Goal: Task Accomplishment & Management: Manage account settings

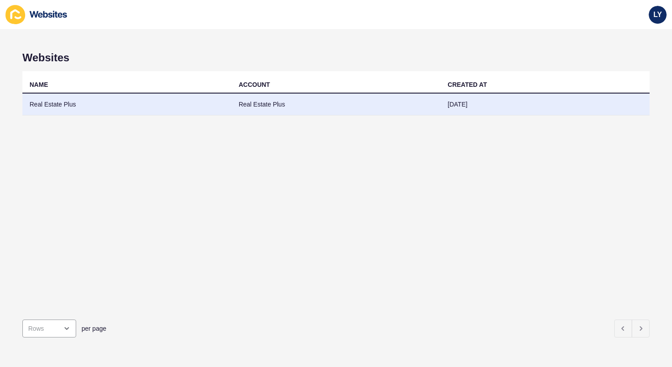
click at [43, 109] on td "Real Estate Plus" at bounding box center [126, 105] width 209 height 22
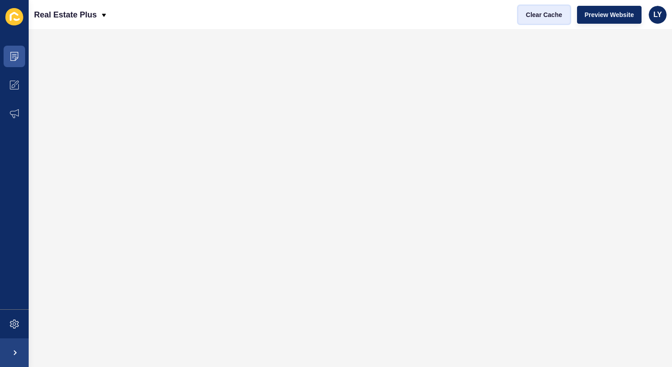
click at [544, 11] on span "Clear Cache" at bounding box center [544, 14] width 36 height 9
click at [670, 11] on div "Real Estate Plus Clear Cache Preview Website LY" at bounding box center [350, 14] width 643 height 29
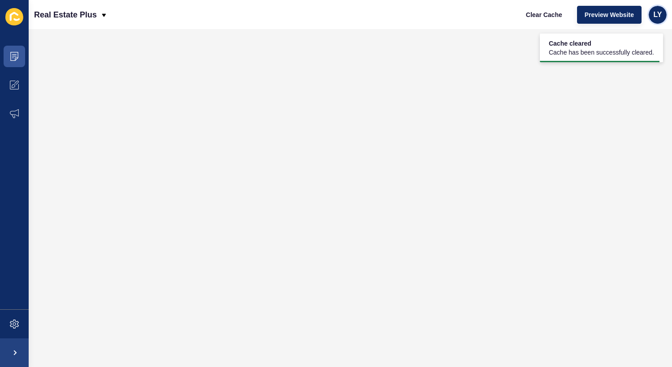
click at [660, 14] on span "LY" at bounding box center [657, 14] width 9 height 9
click at [635, 71] on link "Logout" at bounding box center [637, 75] width 66 height 20
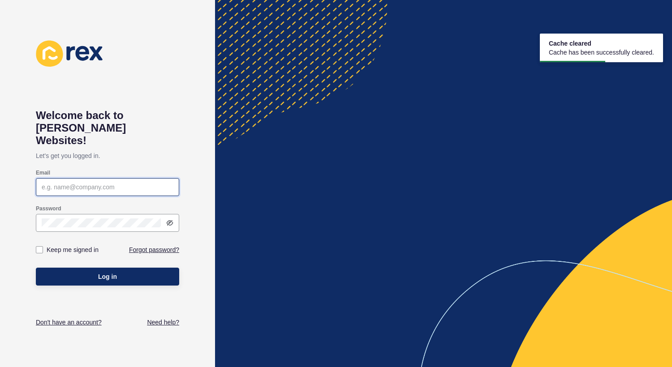
type input "lachlan.young@rexsoftware.com.au"
click at [104, 178] on div "lachlan.young@rexsoftware.com.au" at bounding box center [107, 187] width 143 height 18
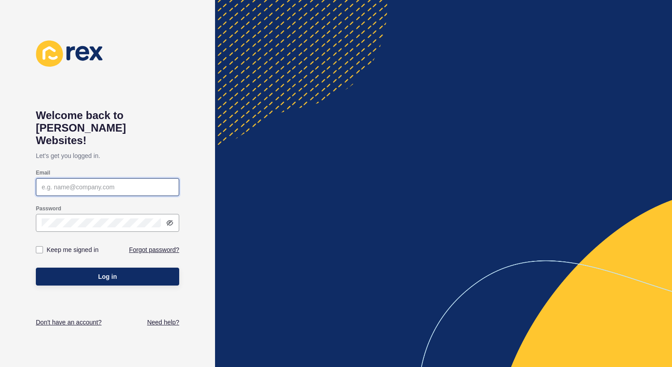
type input "[EMAIL_ADDRESS][DOMAIN_NAME]"
click at [76, 245] on label "Keep me signed in" at bounding box center [73, 249] width 52 height 9
click at [43, 247] on input "Keep me signed in" at bounding box center [41, 250] width 6 height 6
checkbox input "true"
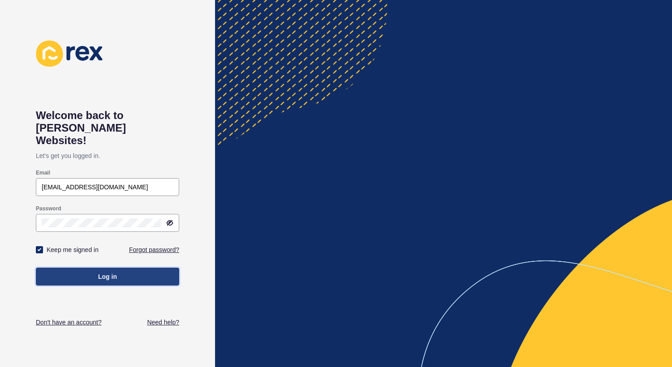
click at [98, 272] on span "Log in" at bounding box center [107, 276] width 19 height 9
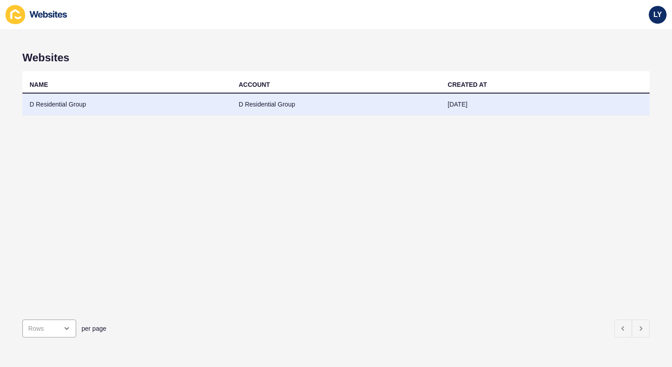
click at [189, 111] on td "D Residential Group" at bounding box center [126, 105] width 209 height 22
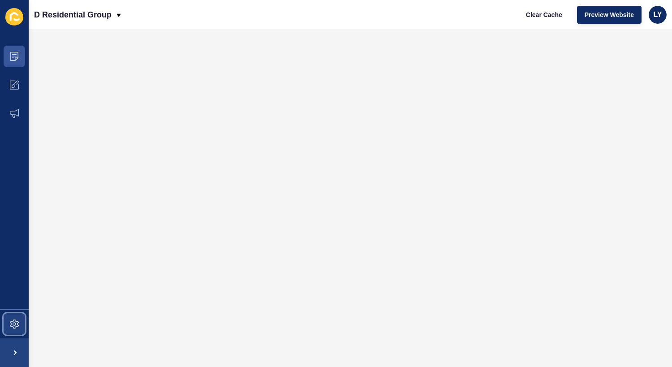
click at [18, 332] on span at bounding box center [14, 324] width 29 height 29
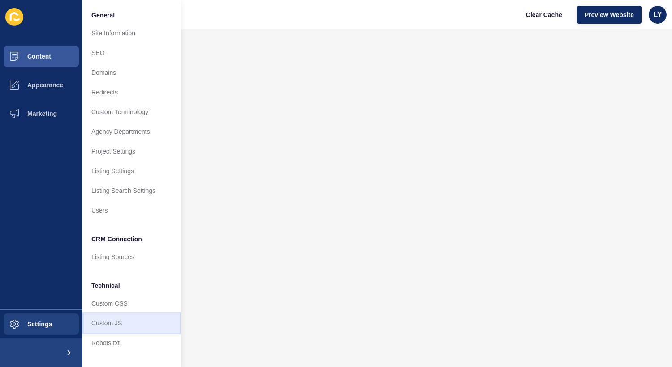
click at [117, 321] on link "Custom JS" at bounding box center [131, 323] width 99 height 20
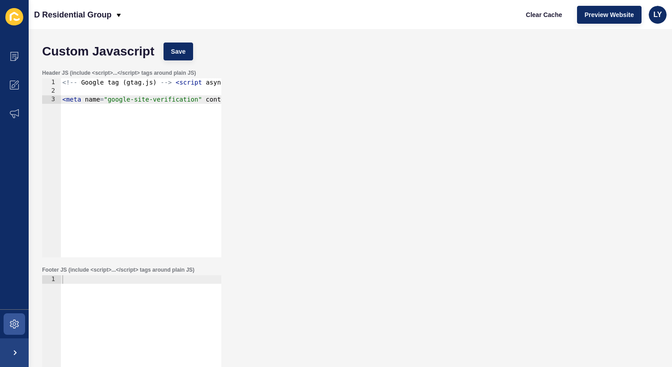
type textarea "<meta name="google-site-verification" content="X_WXTshRhcuHKweWK-tZZHV1rvX75DtI…"
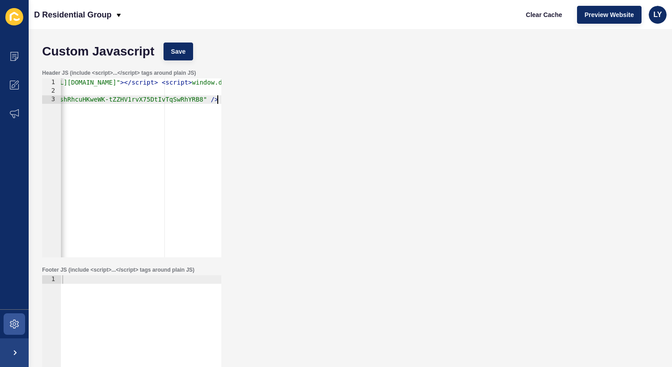
click at [124, 107] on div "<!-- Google tag ( gtag . js ) --> < script async src = "https://www.googletagma…" at bounding box center [387, 176] width 1050 height 196
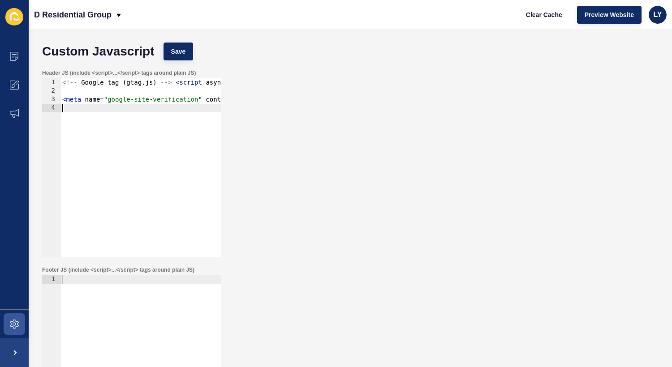
paste textarea "<meta name="google-site-verification" content="9HYsZJWRzZcBckW51eEO9v2ZI1vPeCxf…"
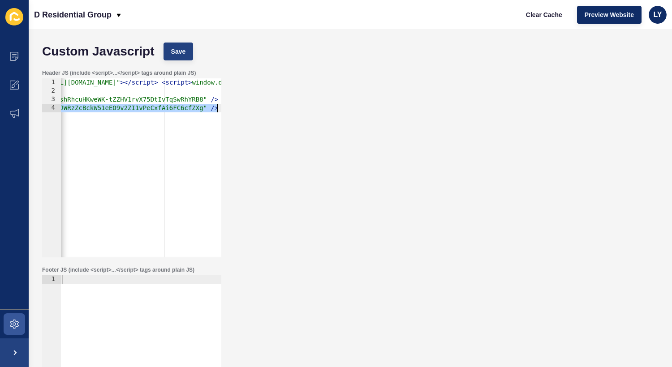
type textarea "<meta name="google-site-verification" content="9HYsZJWRzZcBckW51eEO9v2ZI1vPeCxf…"
click at [175, 52] on span "Save" at bounding box center [178, 51] width 15 height 9
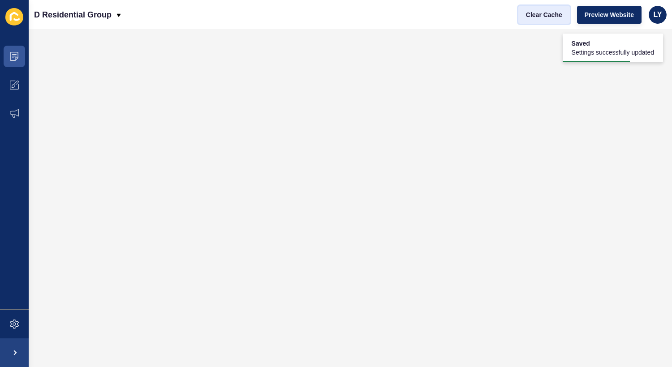
click at [551, 16] on span "Clear Cache" at bounding box center [544, 14] width 36 height 9
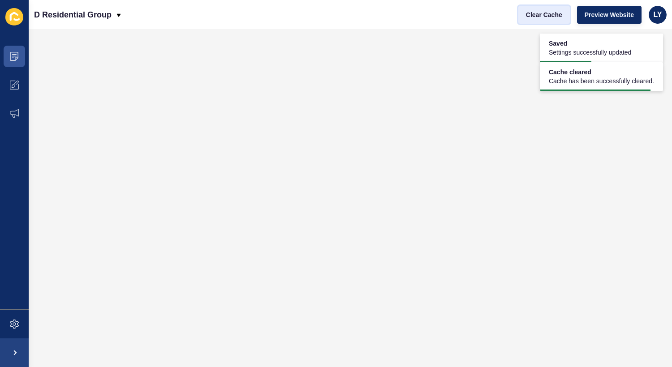
click at [549, 13] on span "Clear Cache" at bounding box center [544, 14] width 36 height 9
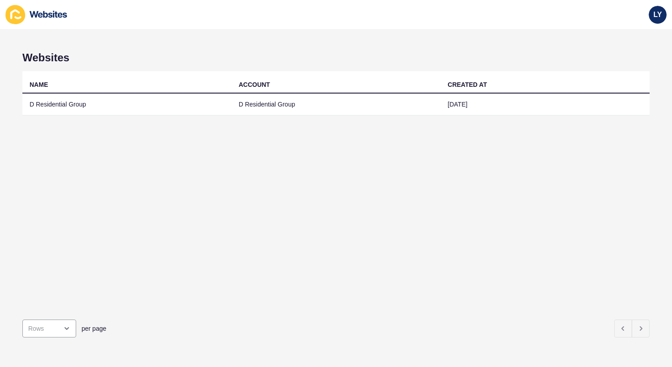
click at [39, 13] on icon at bounding box center [49, 14] width 38 height 7
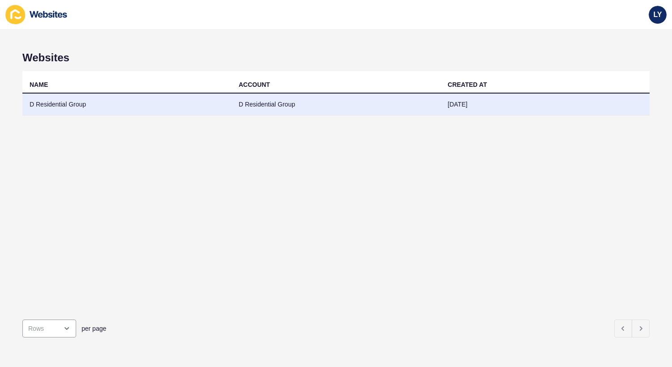
click at [101, 101] on td "D Residential Group" at bounding box center [126, 105] width 209 height 22
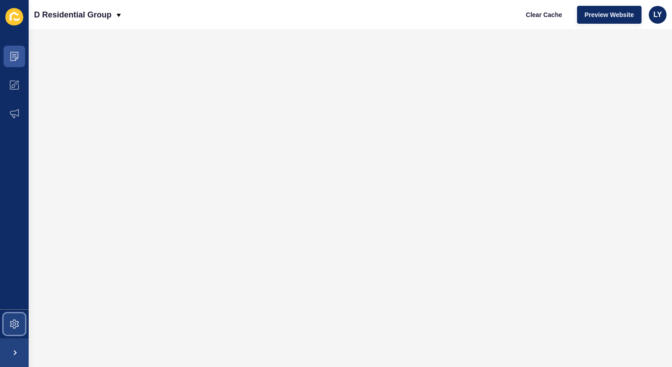
click at [12, 321] on icon at bounding box center [14, 324] width 9 height 9
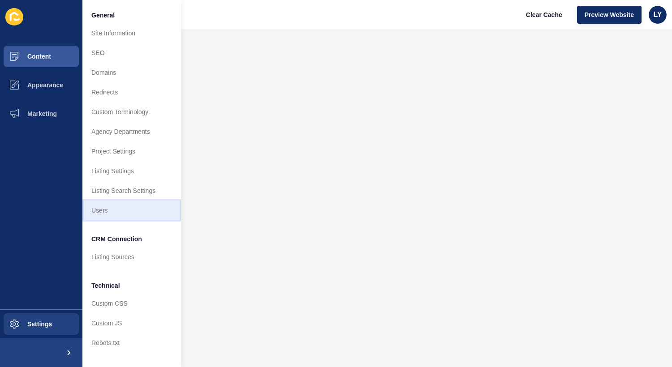
click at [107, 214] on link "Users" at bounding box center [131, 211] width 99 height 20
